Goal: Information Seeking & Learning: Learn about a topic

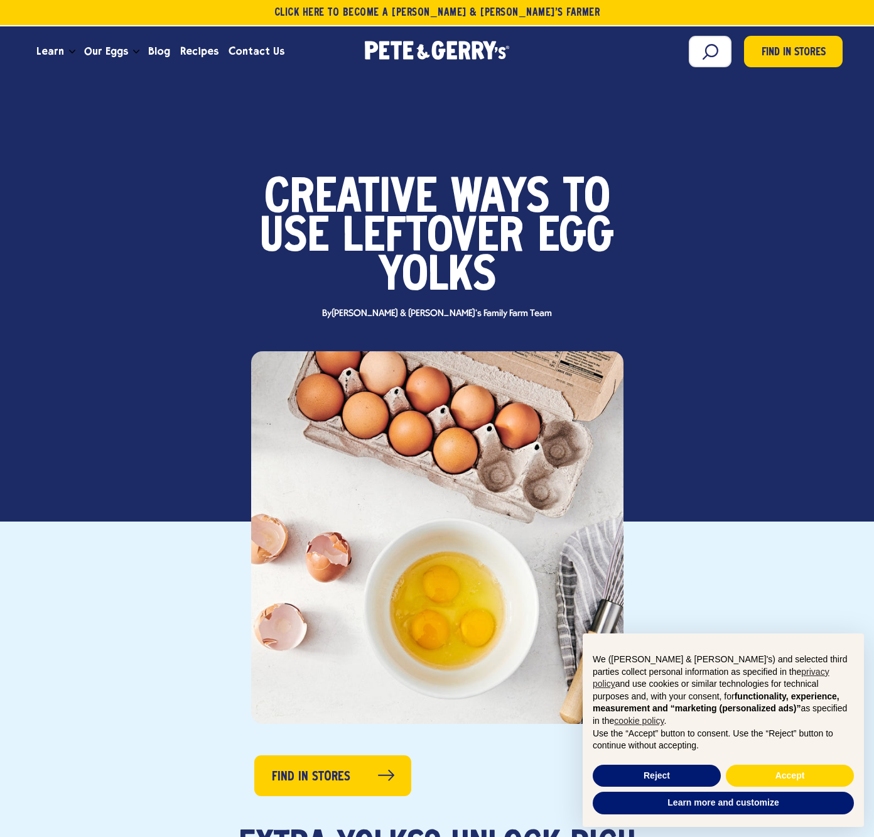
click at [144, 427] on div "Food Creative Ways to Use Leftover Egg Yolks By" at bounding box center [437, 313] width 866 height 418
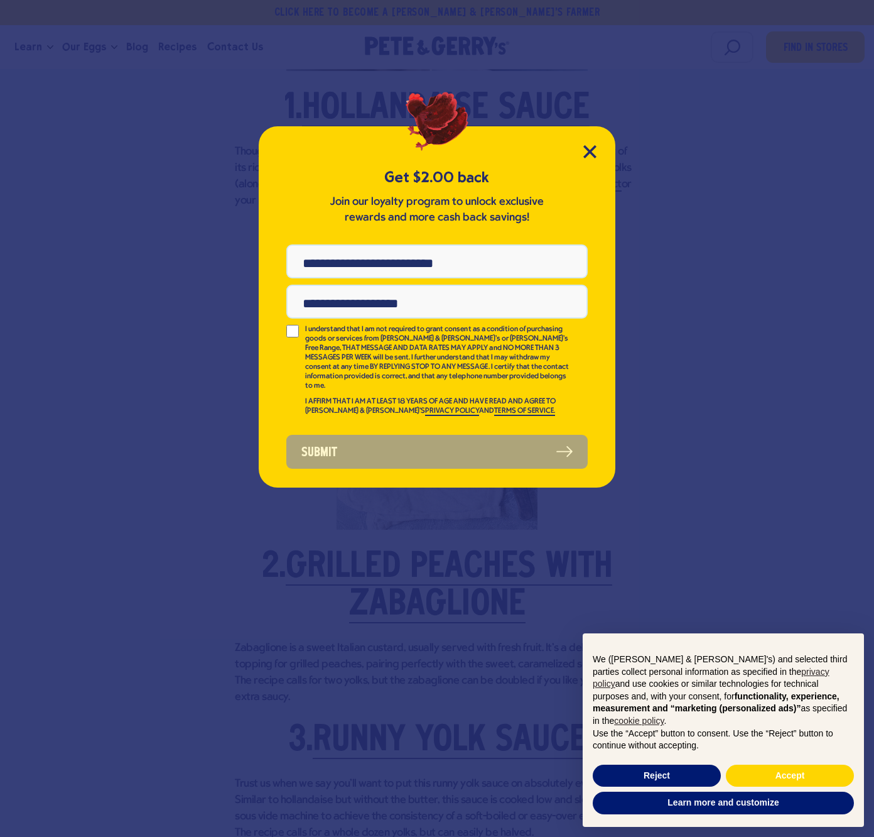
scroll to position [1062, 0]
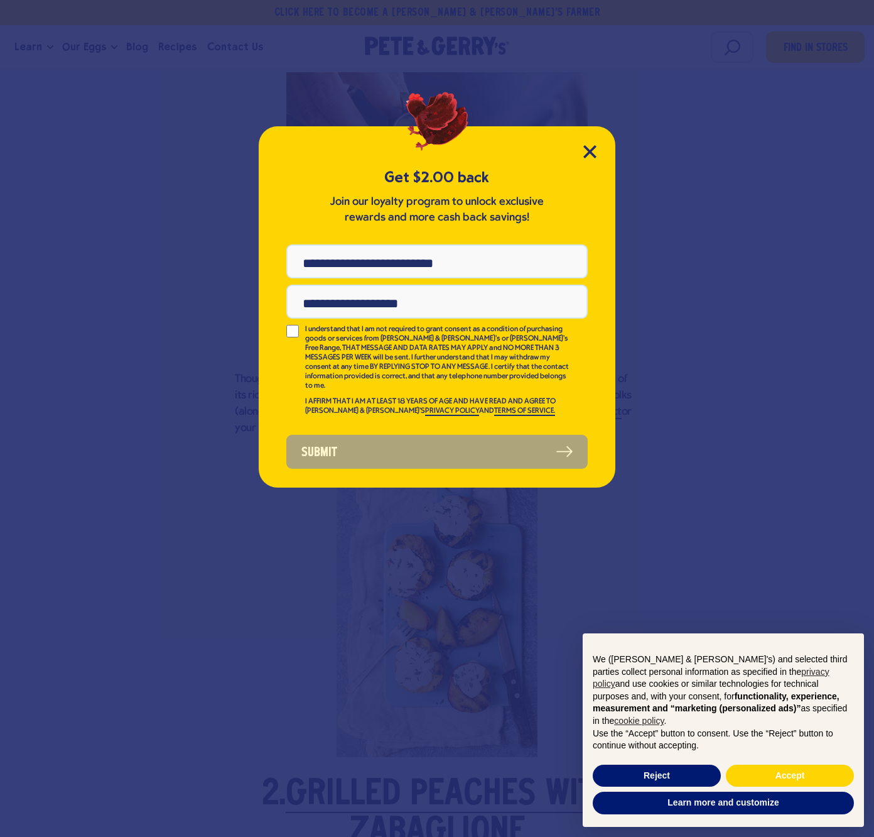
click at [594, 144] on div "Get $2.00 back Join our loyalty program to unlock exclusive rewards and more ca…" at bounding box center [437, 306] width 357 height 361
click at [591, 147] on icon "Close Modal" at bounding box center [590, 151] width 13 height 13
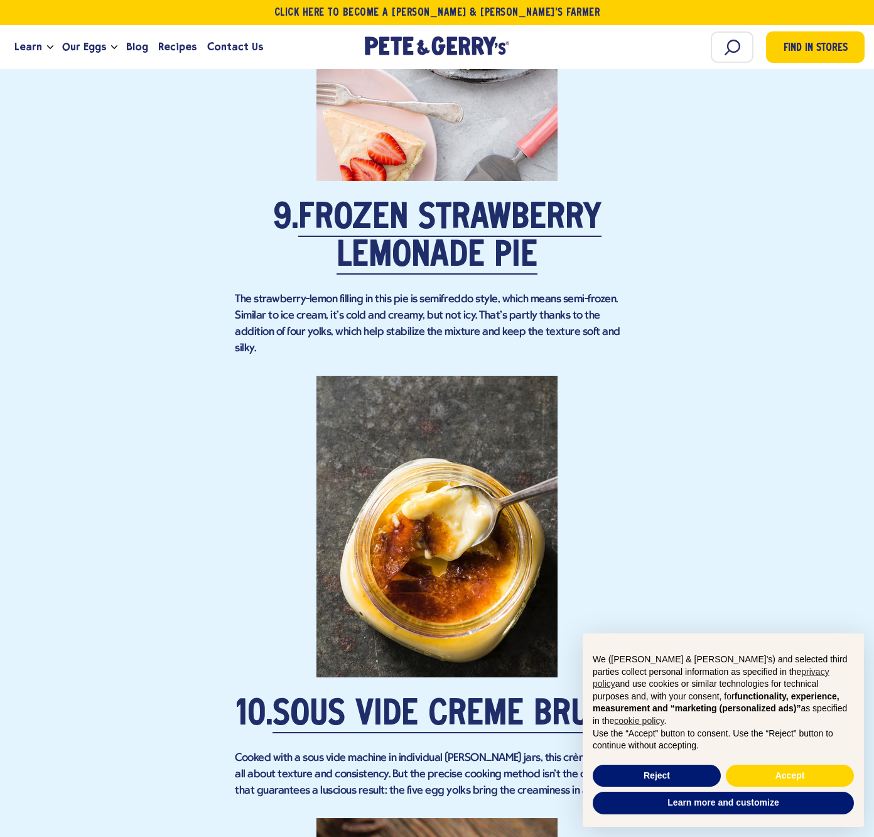
scroll to position [4773, 0]
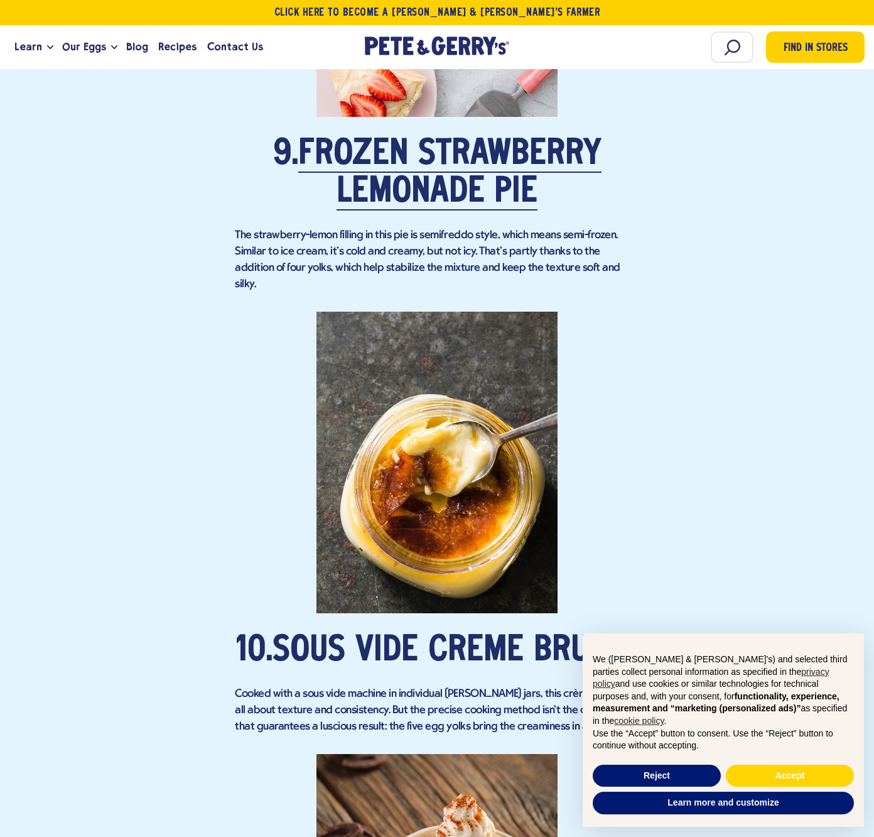
click at [452, 634] on link "Sous Vide Crème Brûlée" at bounding box center [456, 651] width 366 height 35
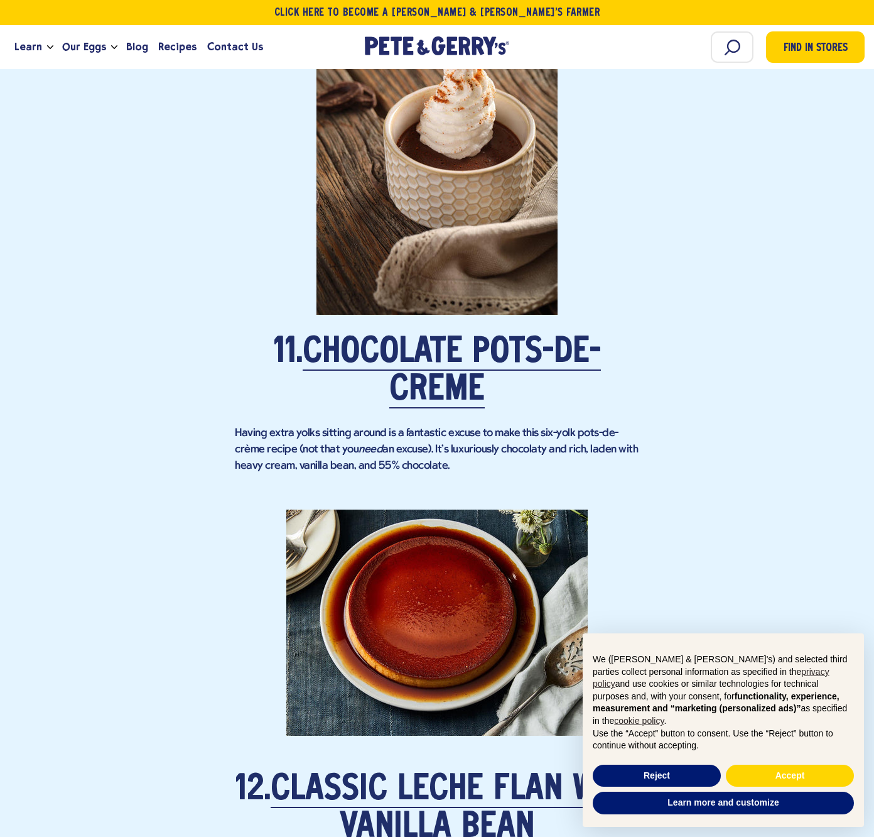
scroll to position [5542, 0]
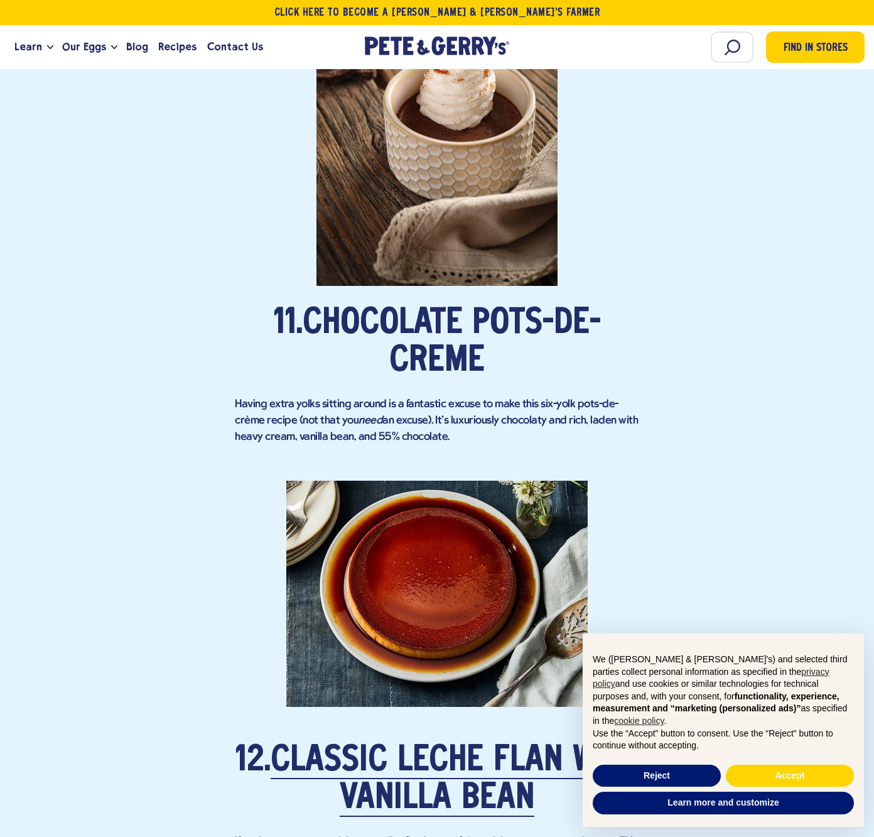
click at [427, 308] on link "Chocolate Pots-de-Crème" at bounding box center [452, 343] width 298 height 73
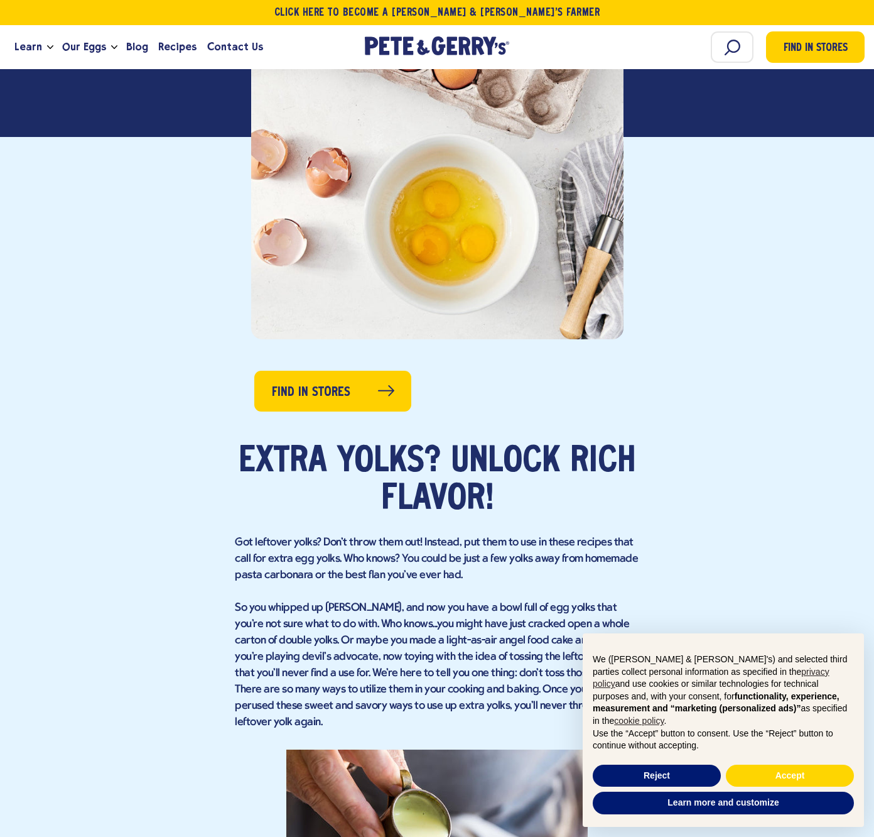
scroll to position [0, 0]
